Goal: Check status: Check status

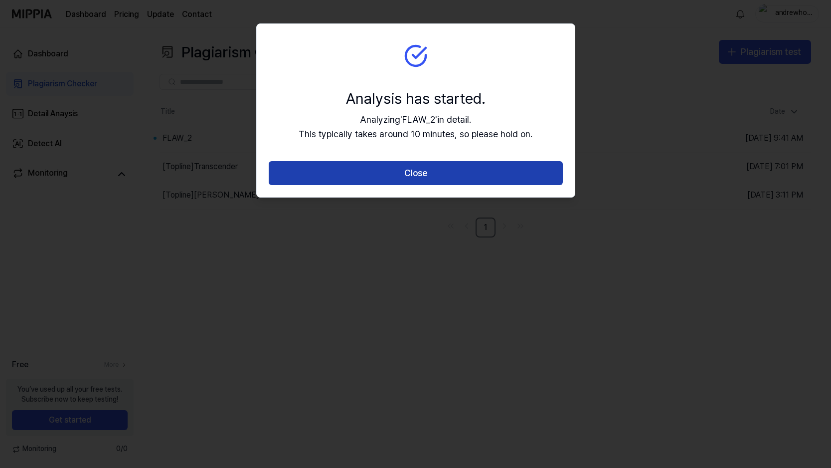
click at [433, 174] on button "Close" at bounding box center [416, 173] width 294 height 24
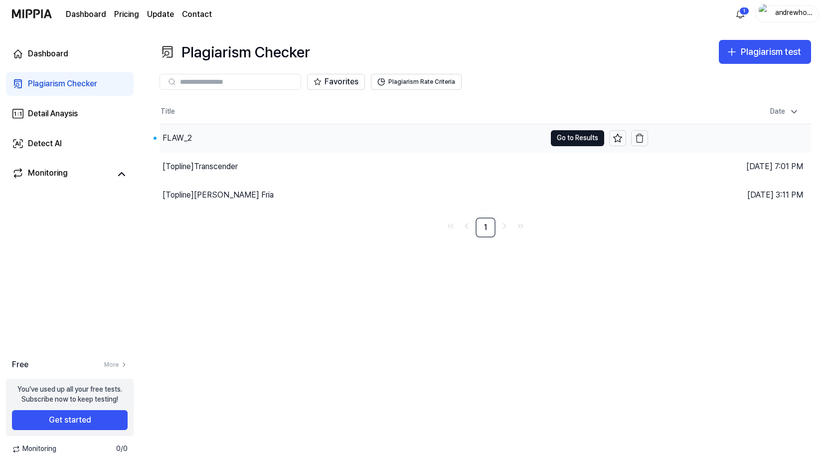
click at [195, 139] on div "FLAW_2" at bounding box center [353, 138] width 386 height 28
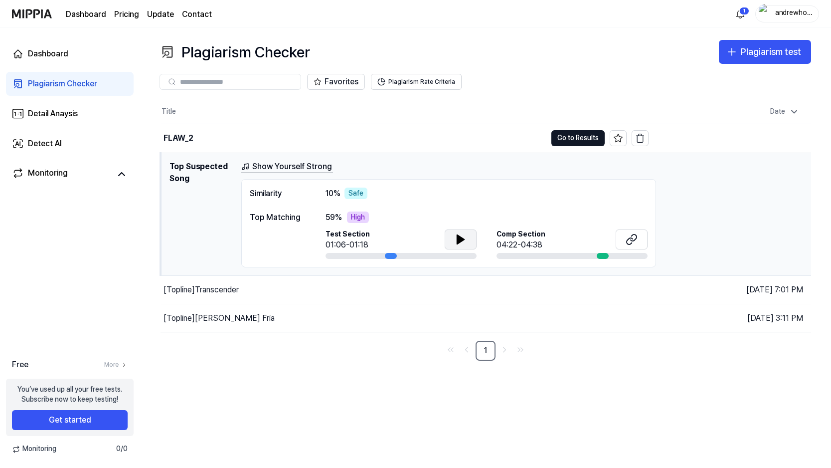
click at [460, 248] on button at bounding box center [461, 239] width 32 height 20
click at [535, 233] on span "Comp Section" at bounding box center [521, 234] width 49 height 10
click at [530, 241] on div "04:22-04:38" at bounding box center [521, 245] width 49 height 12
drag, startPoint x: 594, startPoint y: 256, endPoint x: 603, endPoint y: 256, distance: 8.5
click at [594, 256] on div at bounding box center [572, 256] width 151 height 6
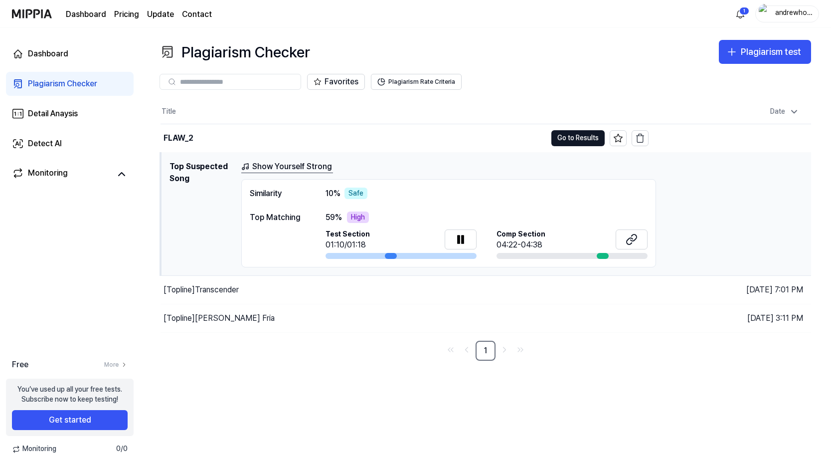
click at [603, 256] on div at bounding box center [603, 256] width 12 height 6
click at [618, 242] on button at bounding box center [632, 239] width 32 height 20
click at [456, 236] on icon at bounding box center [461, 239] width 12 height 12
click at [584, 142] on button "Go to Results" at bounding box center [577, 138] width 53 height 16
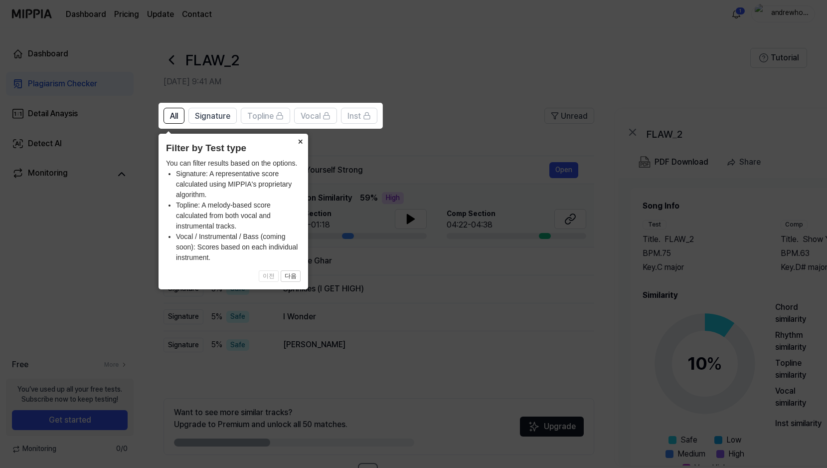
click at [299, 140] on button "×" at bounding box center [300, 141] width 16 height 14
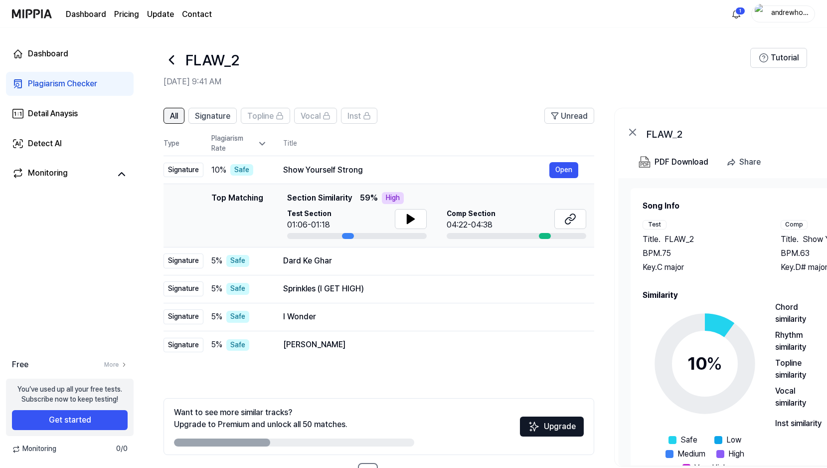
click at [173, 120] on span "All" at bounding box center [174, 116] width 8 height 12
click at [557, 264] on button "Open" at bounding box center [563, 261] width 29 height 16
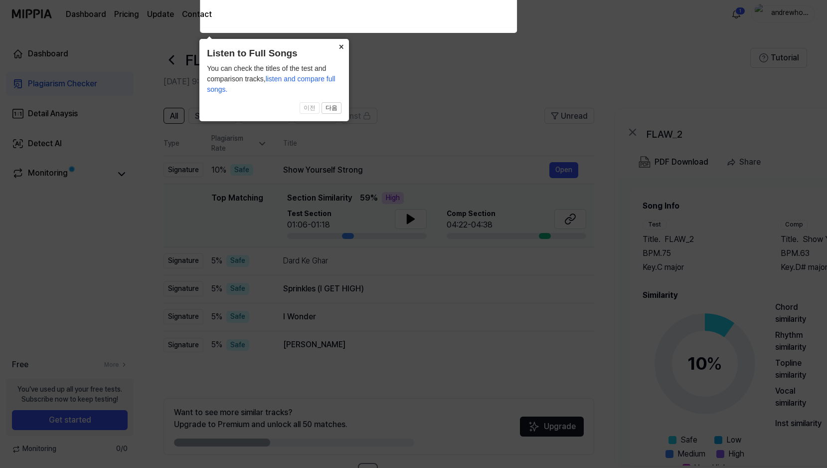
click at [353, 63] on icon at bounding box center [415, 231] width 831 height 473
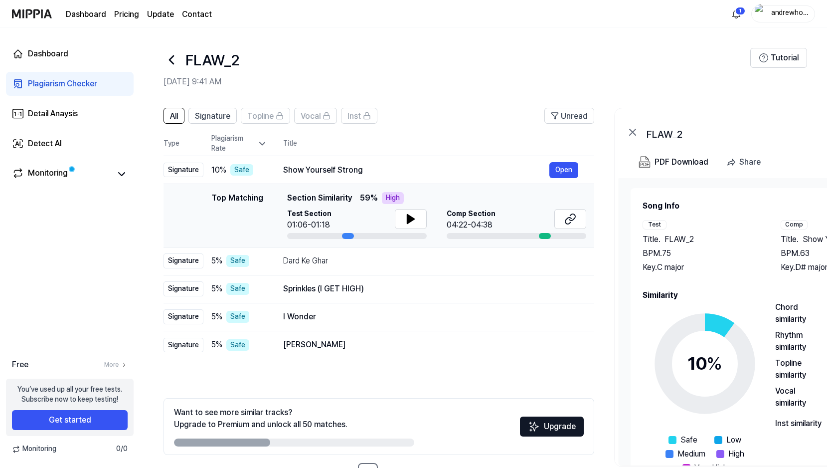
click at [243, 211] on div "Top Matching" at bounding box center [237, 215] width 52 height 47
click at [241, 202] on div "Top Matching" at bounding box center [237, 215] width 52 height 47
click at [247, 262] on div "Safe" at bounding box center [237, 261] width 23 height 12
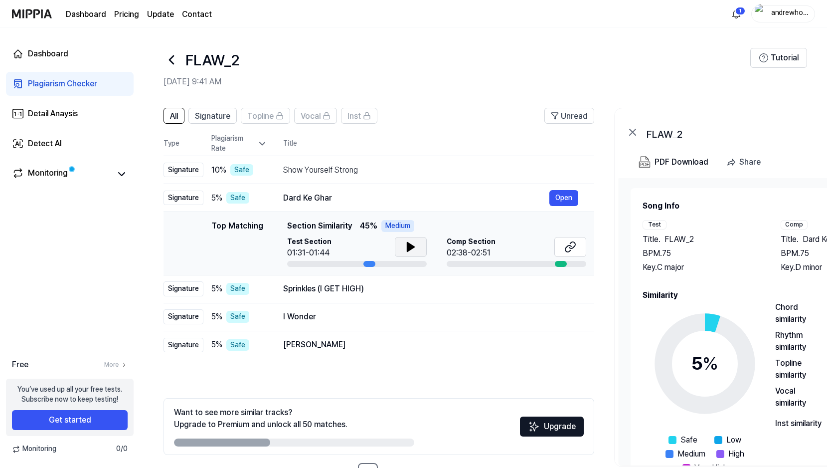
click at [419, 252] on button at bounding box center [411, 247] width 32 height 20
click at [573, 248] on icon at bounding box center [570, 247] width 12 height 12
click at [413, 251] on icon at bounding box center [413, 247] width 2 height 8
click at [255, 231] on div "Top Matching" at bounding box center [237, 243] width 52 height 47
click at [252, 291] on div "5 % Safe" at bounding box center [239, 289] width 56 height 12
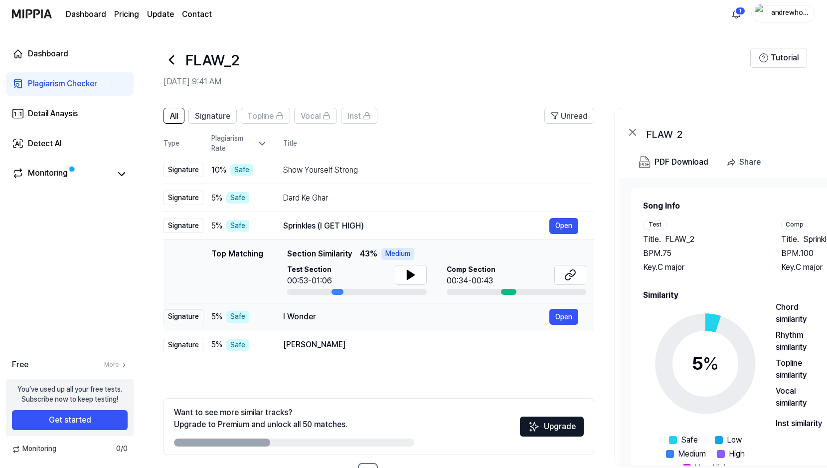
click at [254, 318] on div "5 % Safe" at bounding box center [239, 317] width 56 height 12
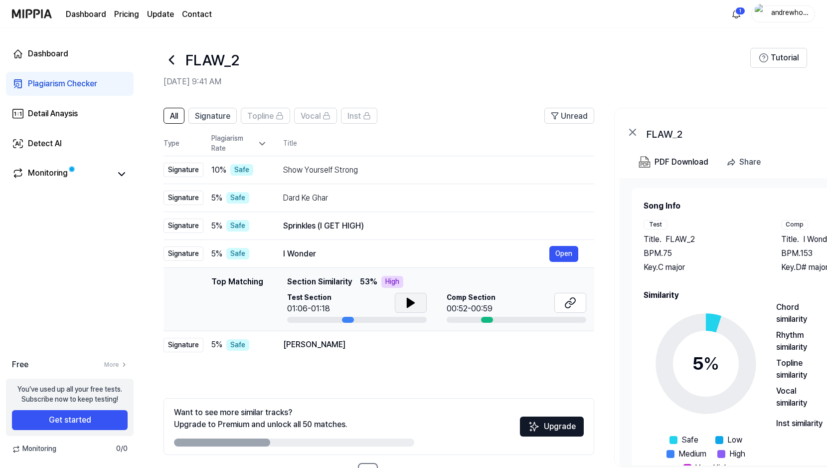
click at [410, 302] on icon at bounding box center [410, 302] width 7 height 9
click at [569, 300] on icon at bounding box center [570, 303] width 12 height 12
